Goal: Task Accomplishment & Management: Use online tool/utility

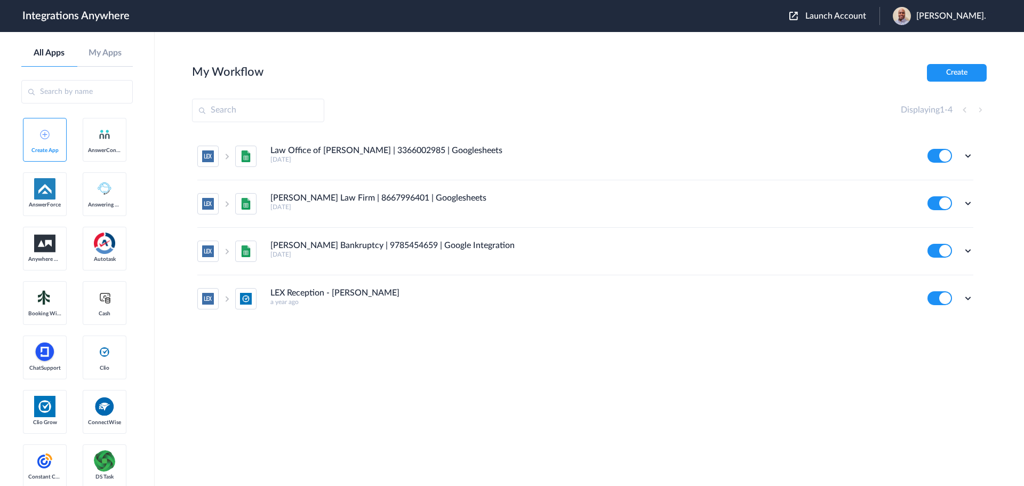
click at [840, 15] on span "Launch Account" at bounding box center [835, 16] width 61 height 9
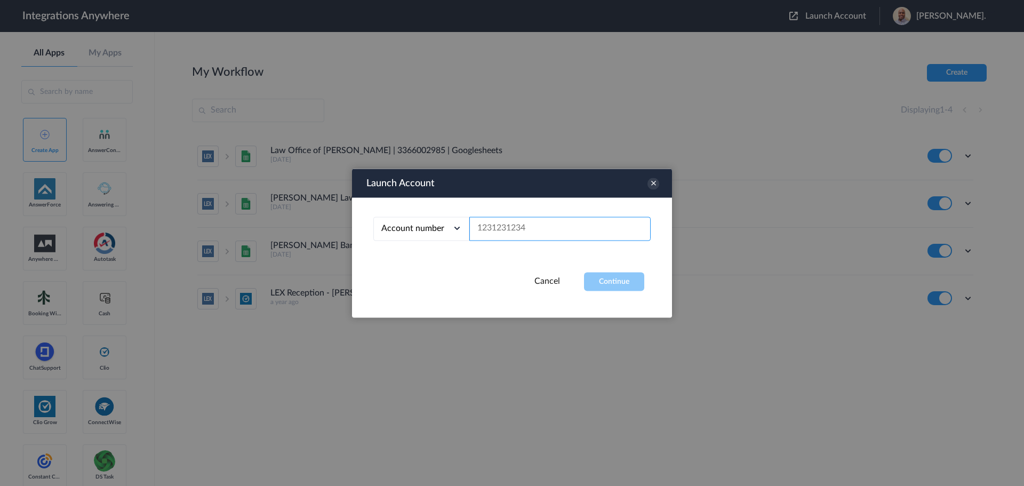
paste input "9193416330"
type input "9193416330"
click at [626, 276] on button "Continue" at bounding box center [614, 281] width 60 height 19
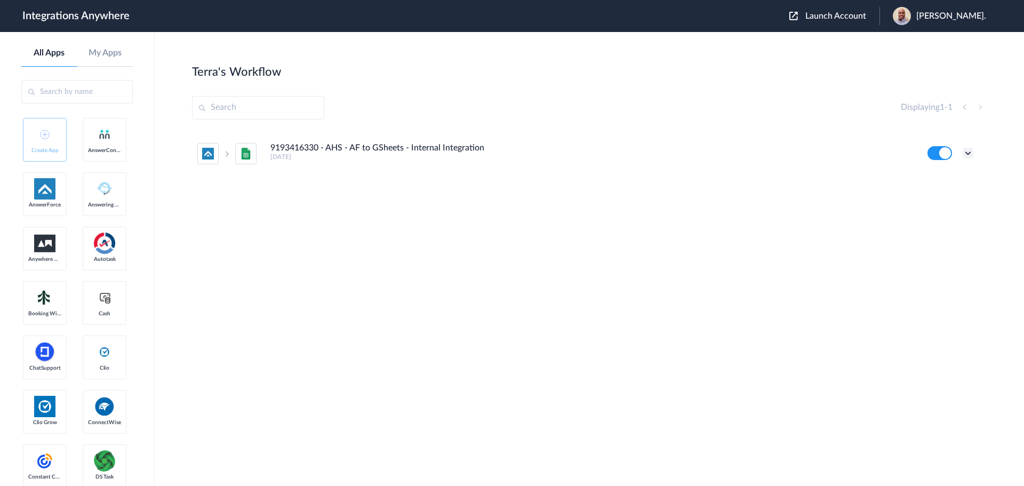
click at [969, 154] on icon at bounding box center [968, 153] width 11 height 11
click at [941, 203] on li "Task history" at bounding box center [938, 198] width 69 height 20
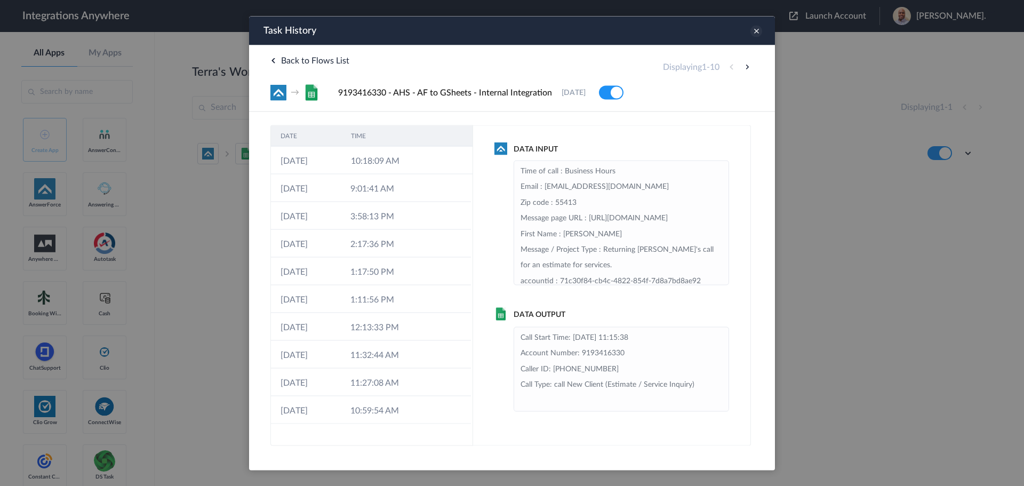
click at [756, 29] on icon at bounding box center [756, 31] width 12 height 12
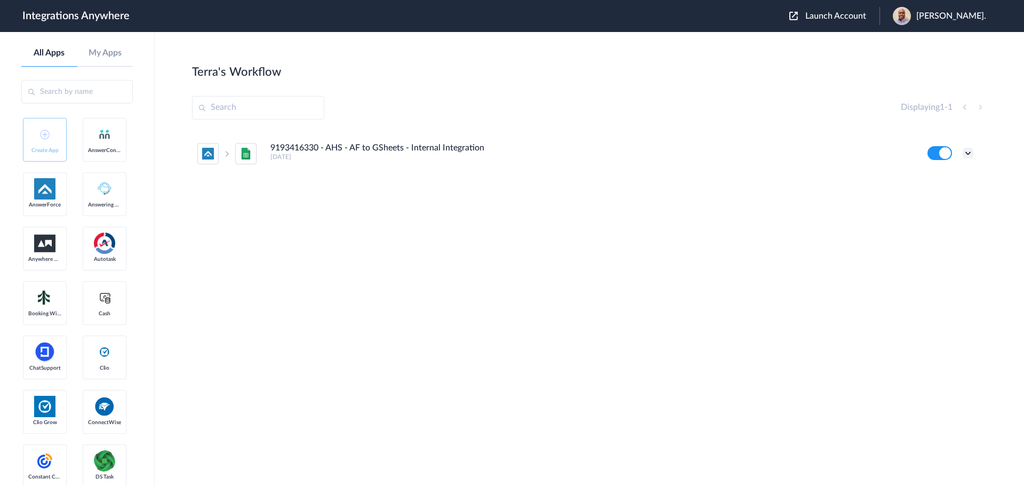
click at [967, 151] on icon at bounding box center [968, 153] width 11 height 11
click at [947, 178] on li "Edit" at bounding box center [938, 178] width 69 height 20
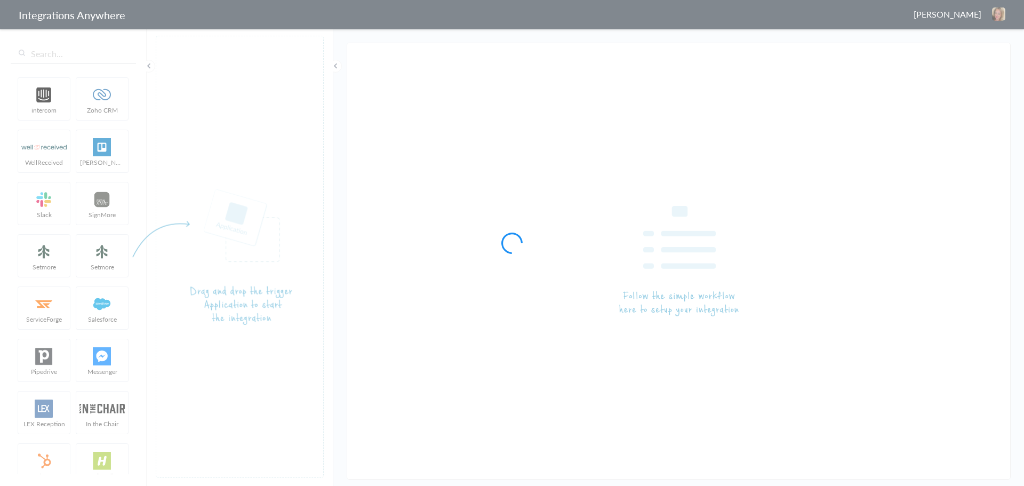
type input "9193416330 - AHS - AF to GSheets - Internal Integration"
